Goal: Task Accomplishment & Management: Use online tool/utility

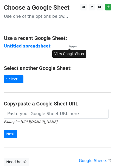
click at [71, 47] on small "View" at bounding box center [73, 46] width 8 height 4
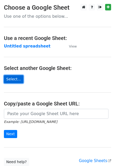
click at [13, 78] on link "Select..." at bounding box center [14, 79] width 20 height 8
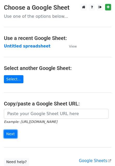
click at [15, 136] on input "Next" at bounding box center [10, 134] width 13 height 8
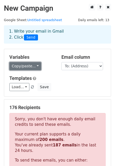
click at [35, 64] on link "Copy/paste..." at bounding box center [25, 66] width 32 height 8
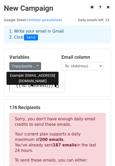
click at [29, 85] on link "{{To: (Address)}}" at bounding box center [37, 85] width 55 height 8
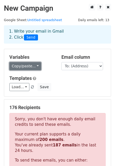
click at [35, 66] on link "Copy/paste..." at bounding box center [25, 66] width 32 height 8
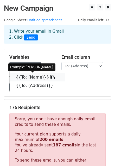
click at [28, 77] on link "{{To: (Name)}}" at bounding box center [37, 77] width 55 height 8
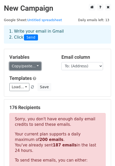
click at [35, 66] on link "Copy/paste..." at bounding box center [25, 66] width 32 height 8
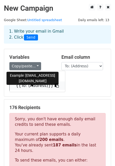
click at [35, 85] on link "{{To: (Address)}}" at bounding box center [37, 85] width 55 height 8
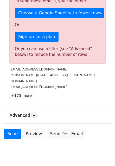
scroll to position [168, 0]
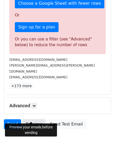
click at [30, 119] on link "Preview" at bounding box center [33, 124] width 23 height 10
click at [29, 119] on link "Preview" at bounding box center [33, 124] width 23 height 10
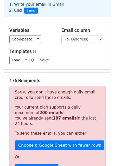
scroll to position [27, 0]
